Goal: Task Accomplishment & Management: Manage account settings

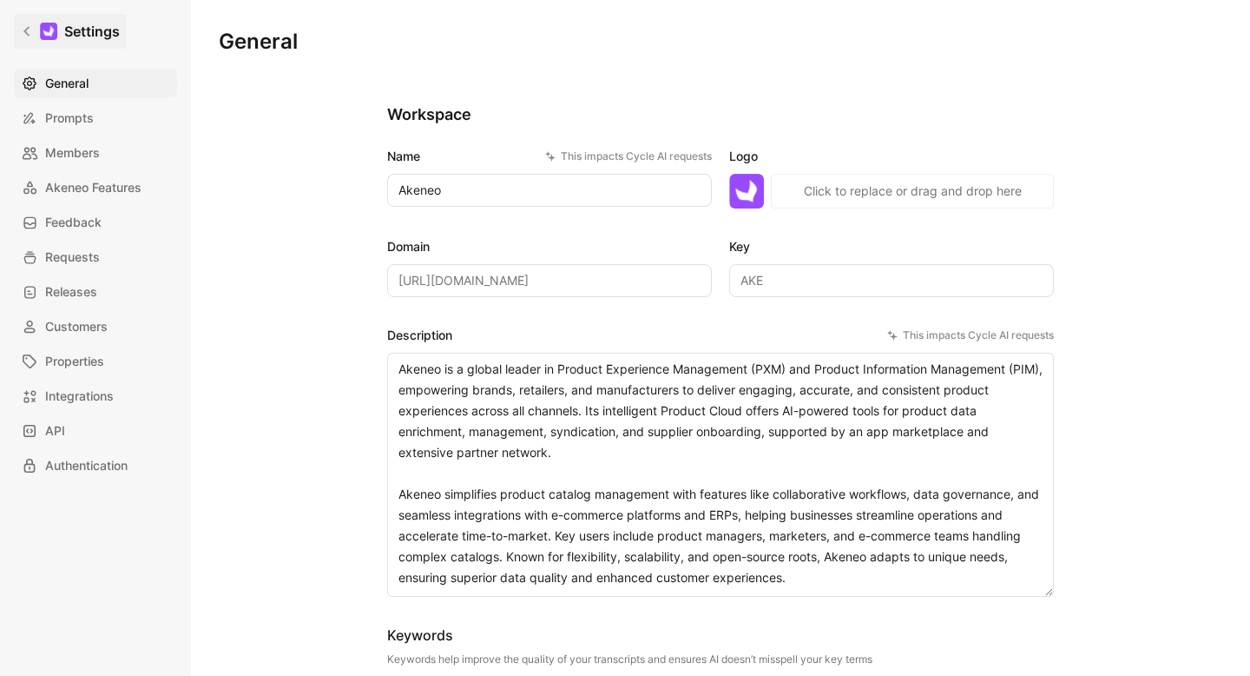
click at [24, 24] on link "Settings" at bounding box center [70, 31] width 113 height 35
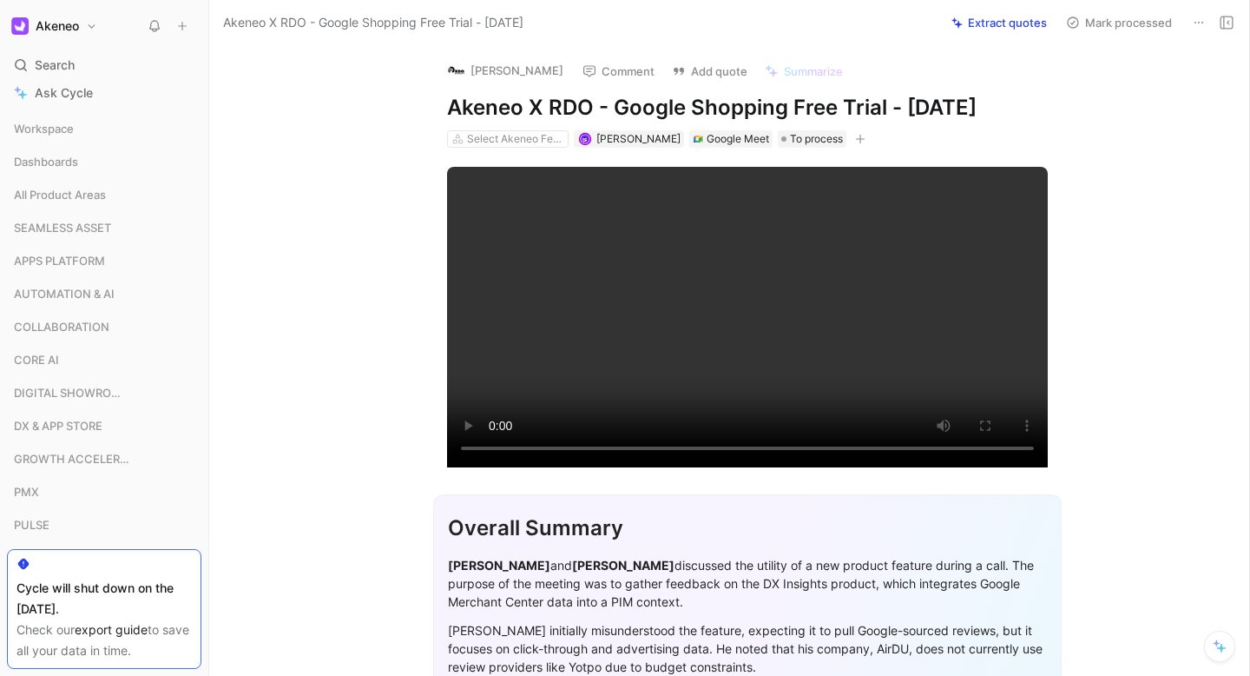
click at [49, 27] on h1 "Akeneo" at bounding box center [57, 26] width 43 height 16
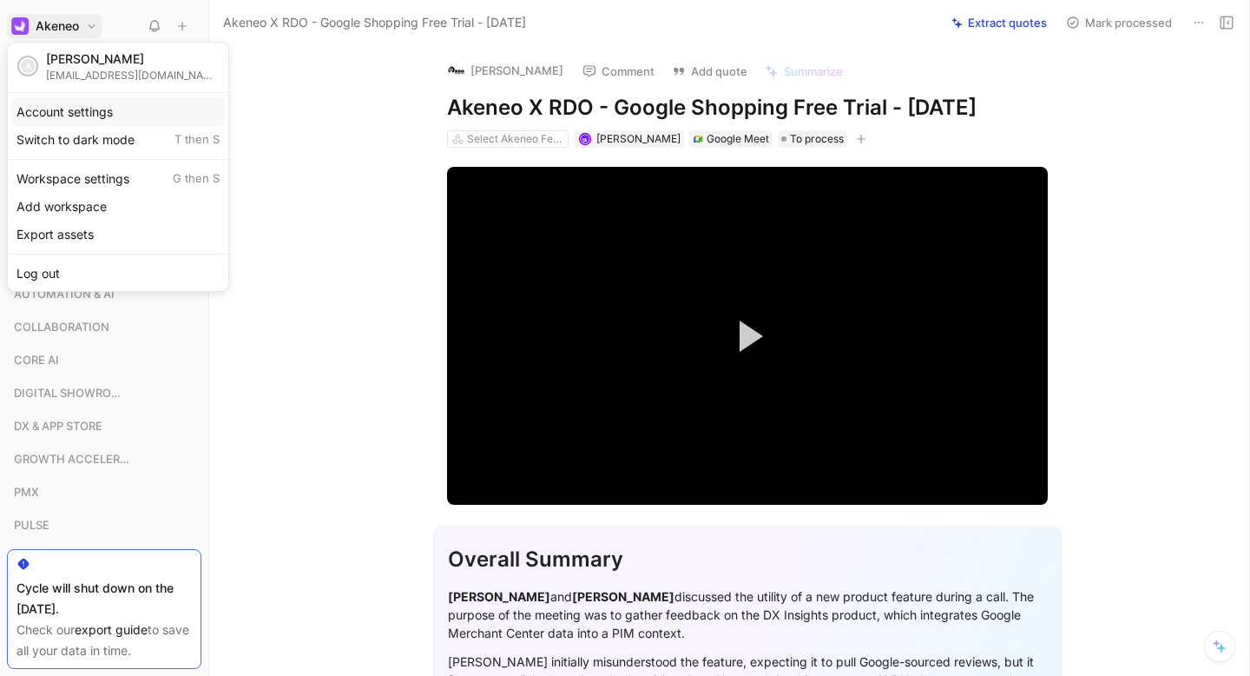
click at [113, 104] on div "Account settings" at bounding box center [118, 112] width 214 height 28
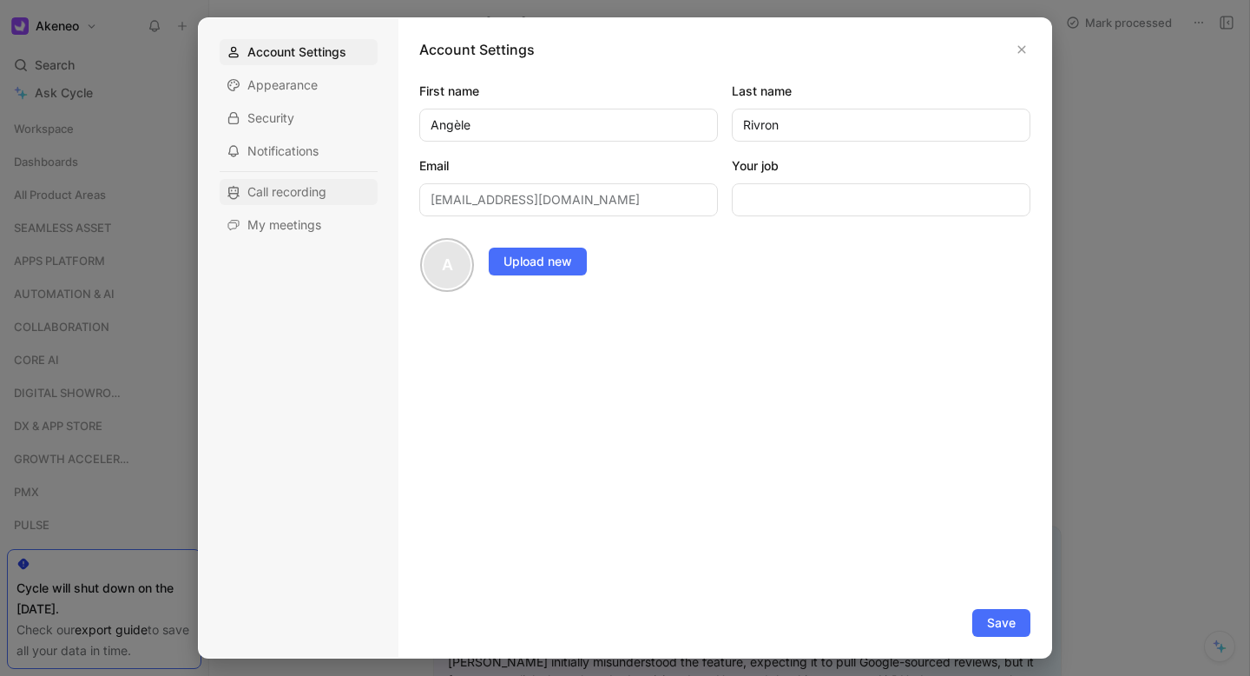
click at [300, 194] on span "Call recording" at bounding box center [286, 191] width 79 height 17
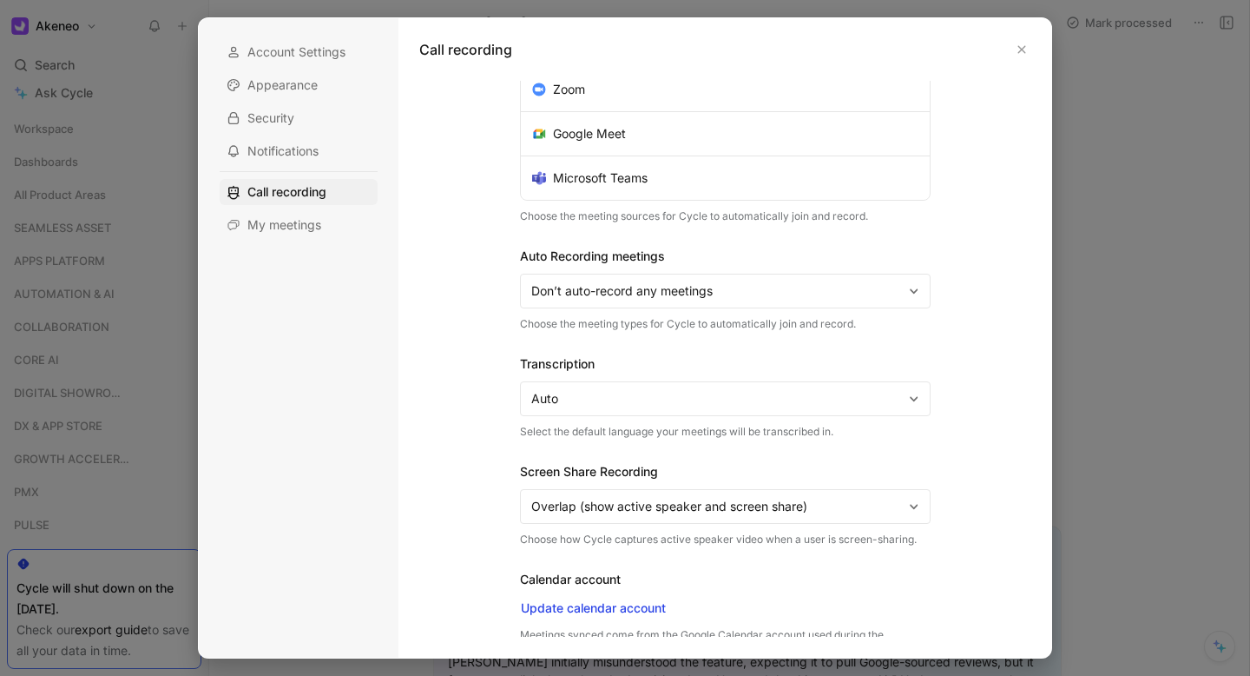
scroll to position [109, 0]
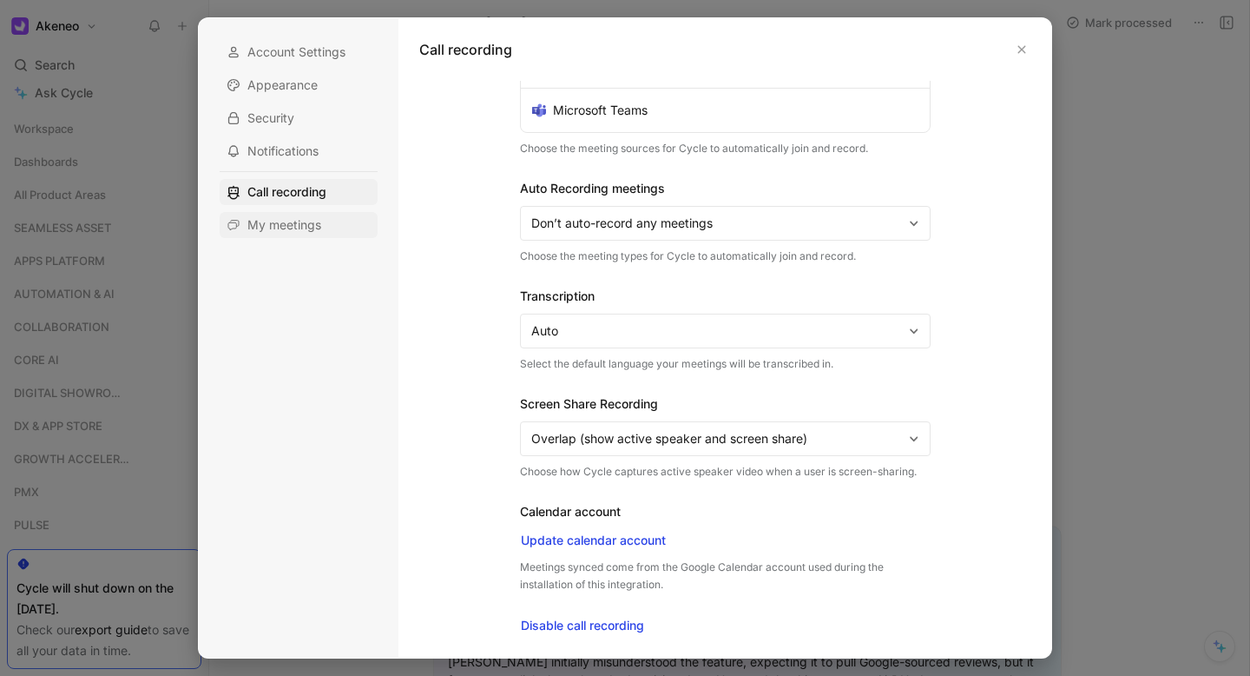
click at [259, 218] on span "My meetings" at bounding box center [284, 224] width 74 height 17
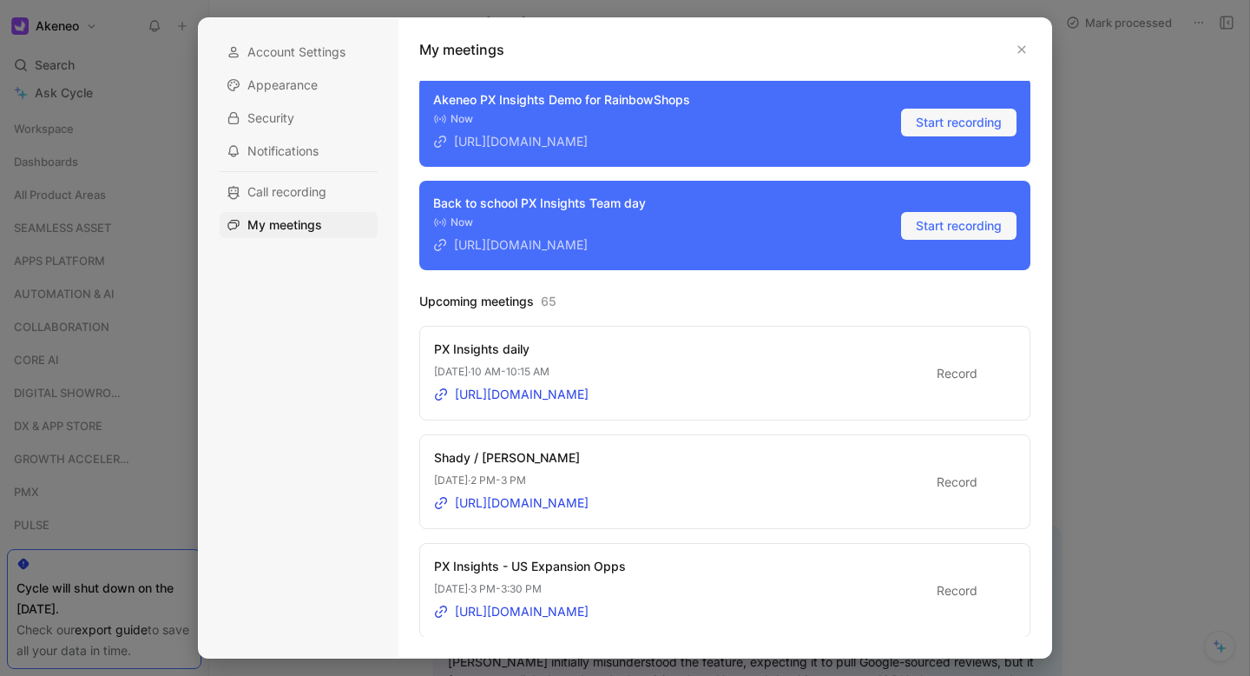
scroll to position [73, 0]
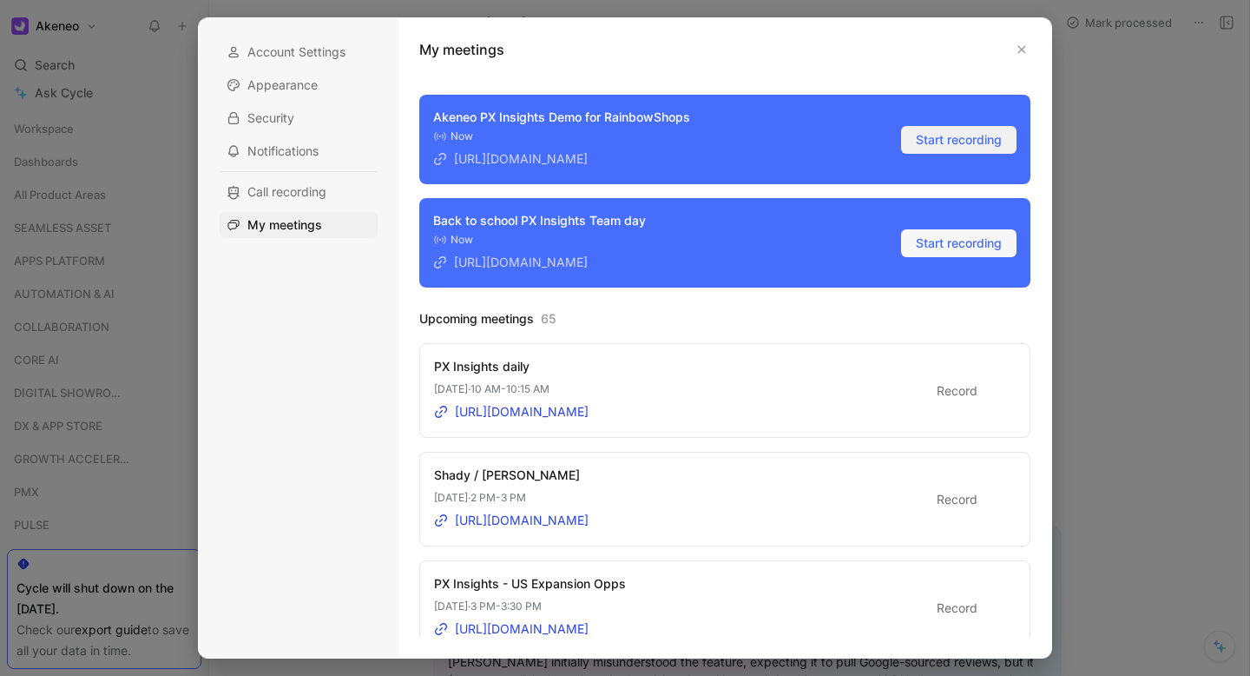
click at [956, 146] on span "Start recording" at bounding box center [959, 139] width 86 height 21
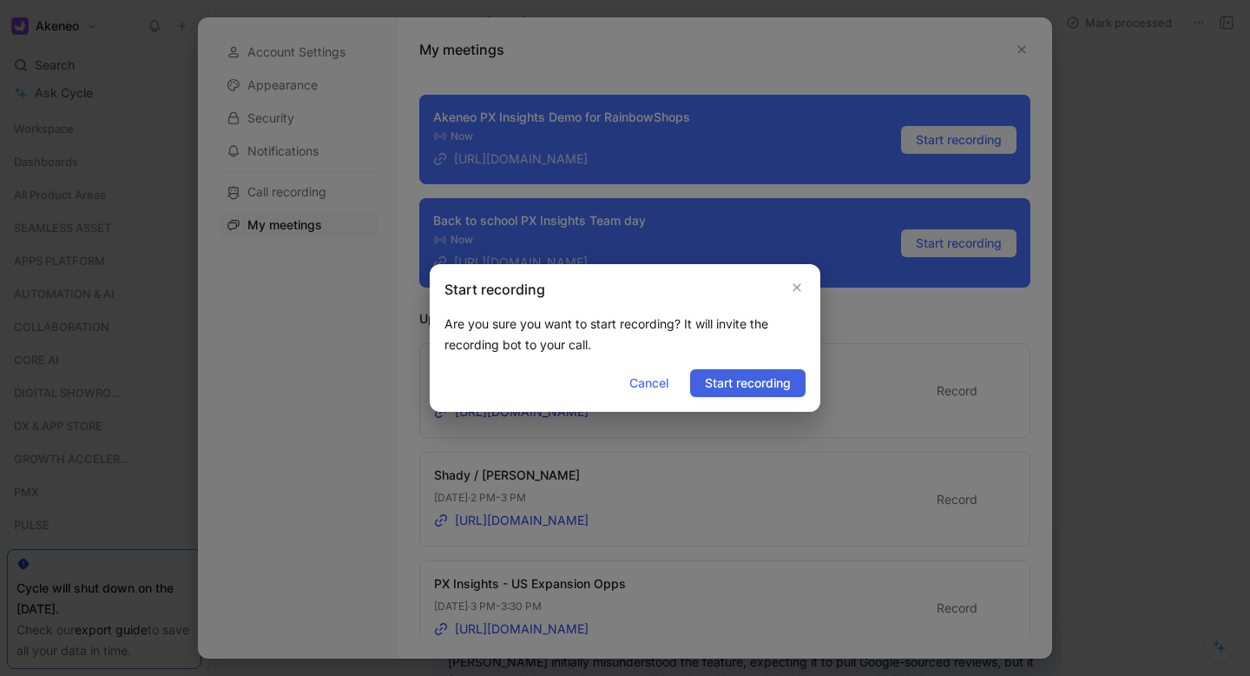
click at [755, 380] on span "Start recording" at bounding box center [748, 382] width 86 height 21
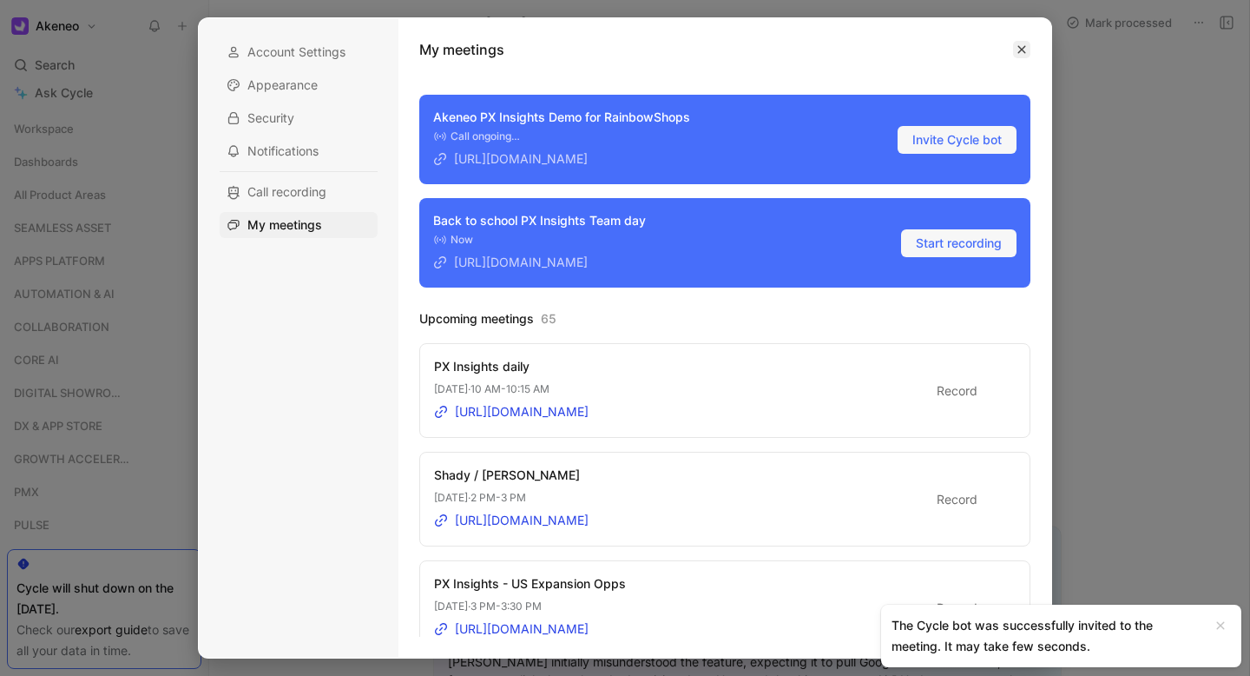
click at [1025, 49] on icon "button" at bounding box center [1022, 49] width 10 height 10
